Goal: Task Accomplishment & Management: Manage account settings

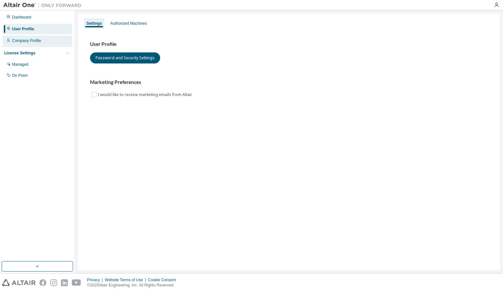
click at [32, 43] on div "Company Profile" at bounding box center [37, 41] width 69 height 10
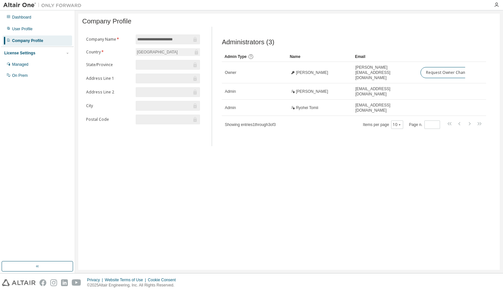
drag, startPoint x: 473, startPoint y: 29, endPoint x: 486, endPoint y: 8, distance: 25.2
click at [473, 29] on div "Administrators (3) Clear Load Save Save As Field Operator Value Select filter S…" at bounding box center [354, 87] width 284 height 120
